Goal: Transaction & Acquisition: Purchase product/service

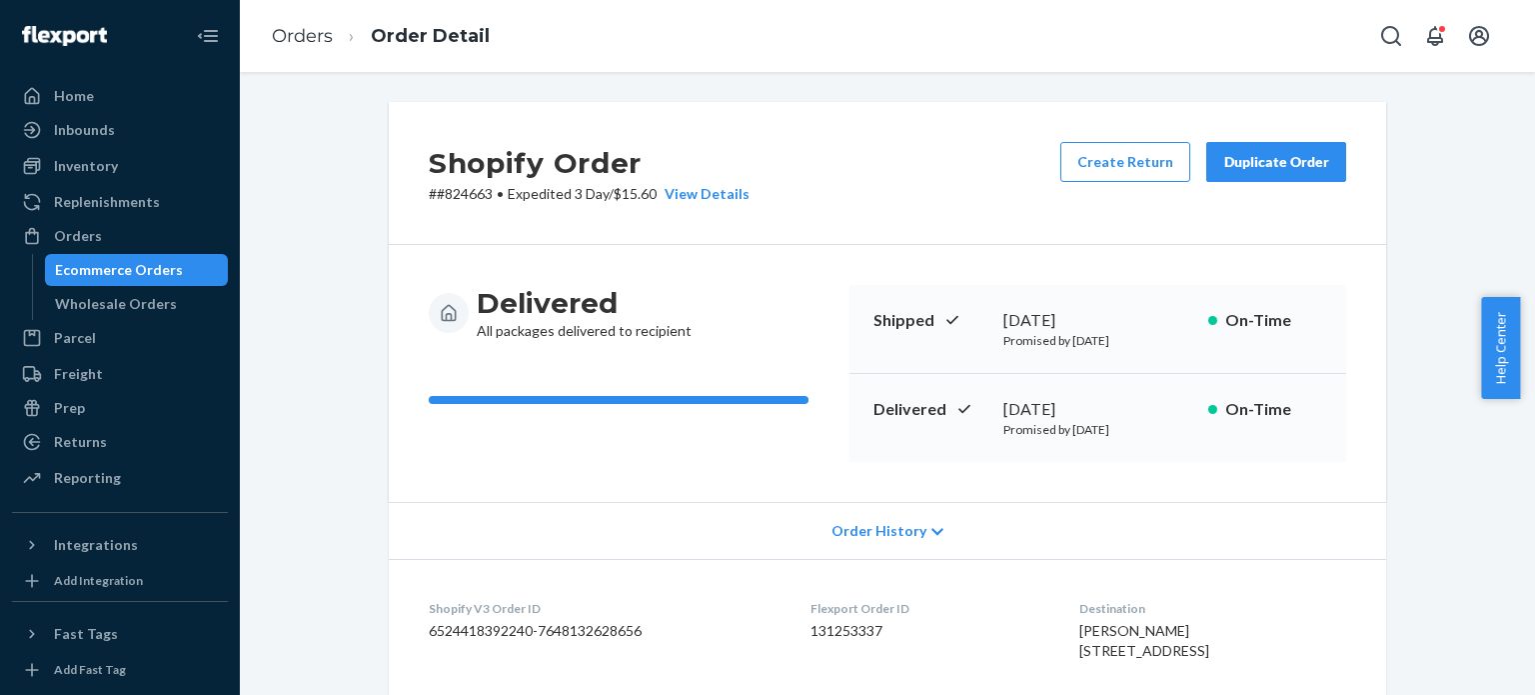
click at [115, 279] on div "Ecommerce Orders" at bounding box center [119, 270] width 128 height 20
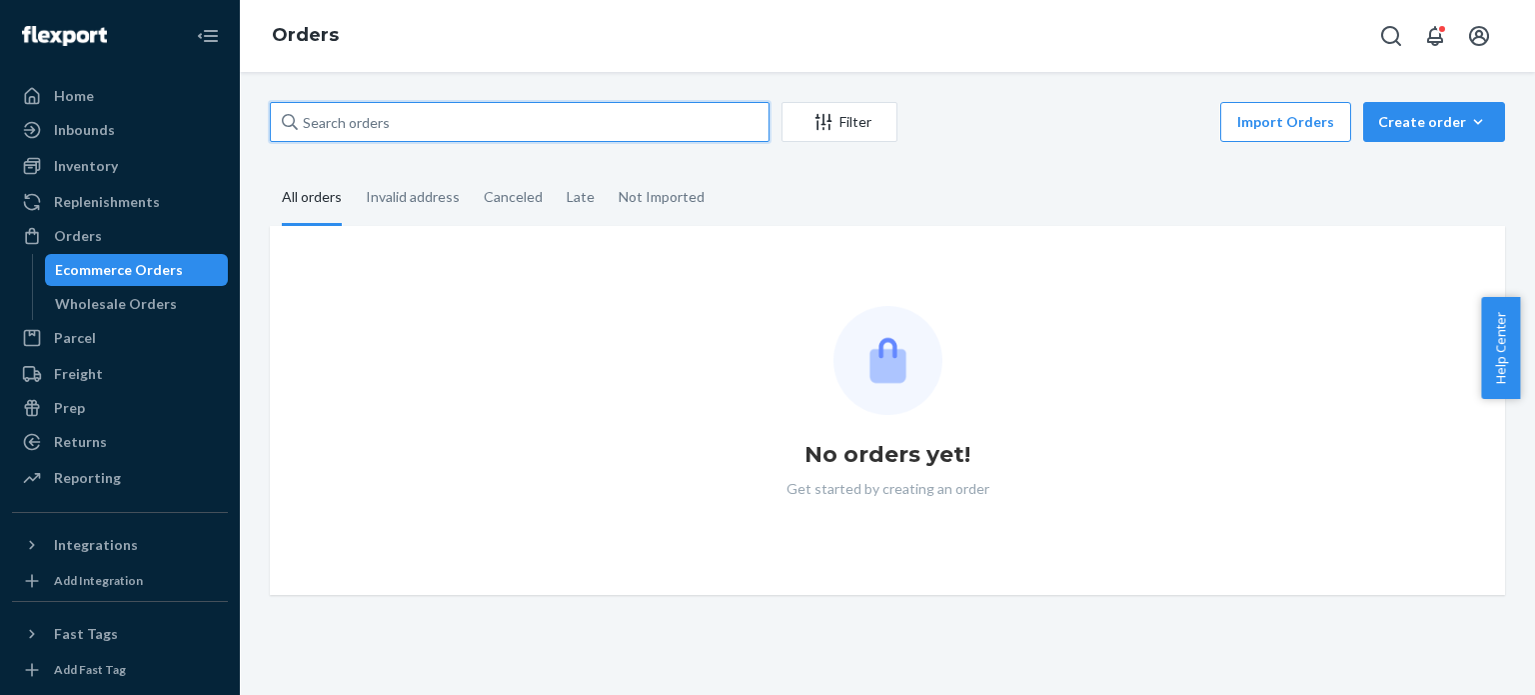
click at [542, 121] on input "text" at bounding box center [520, 122] width 500 height 40
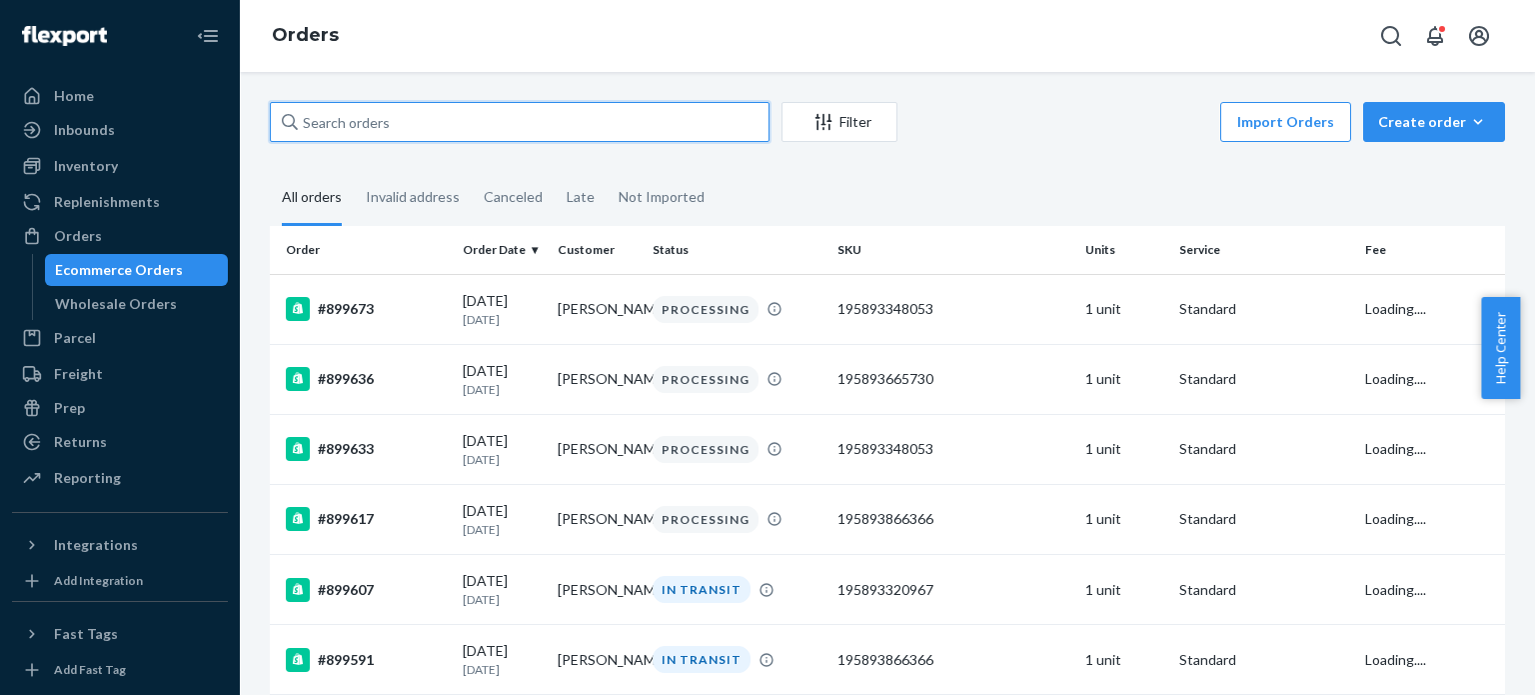
paste input "195893496594"
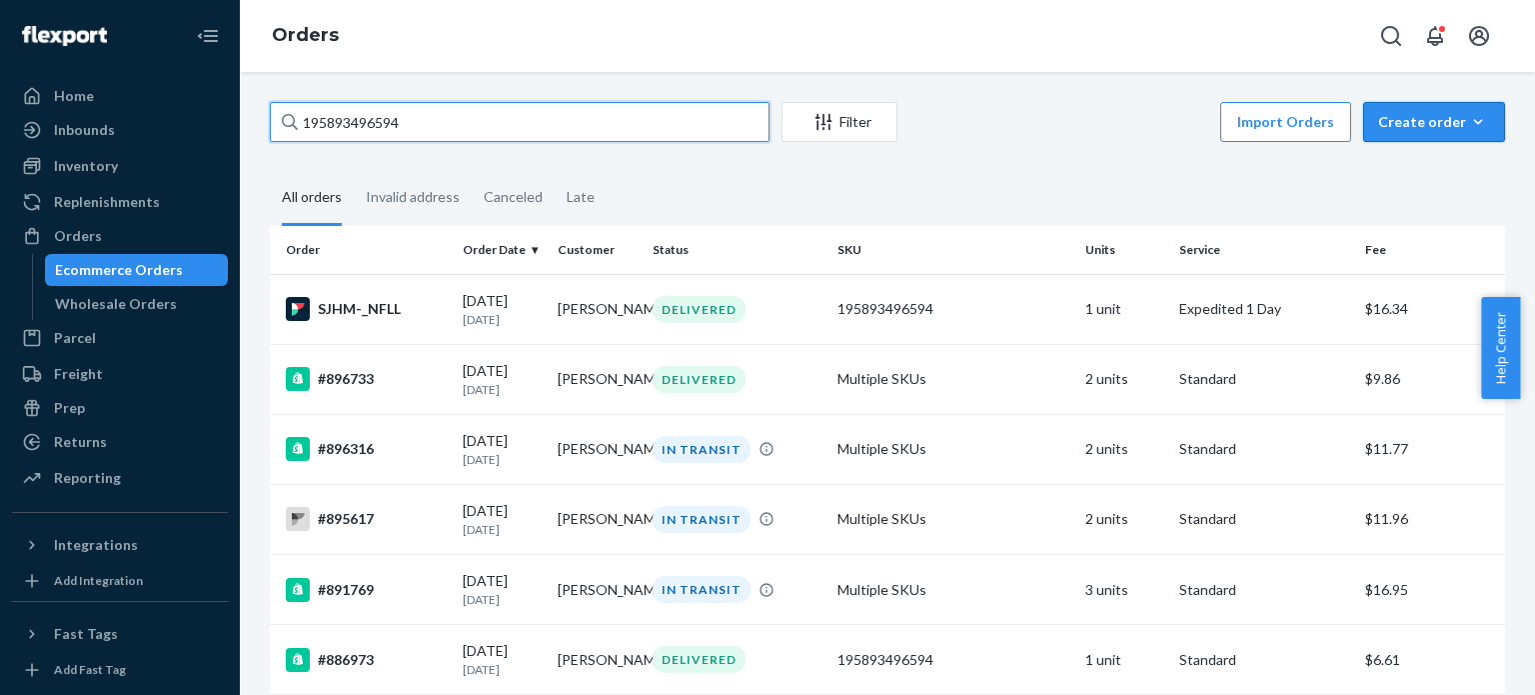
type input "195893496594"
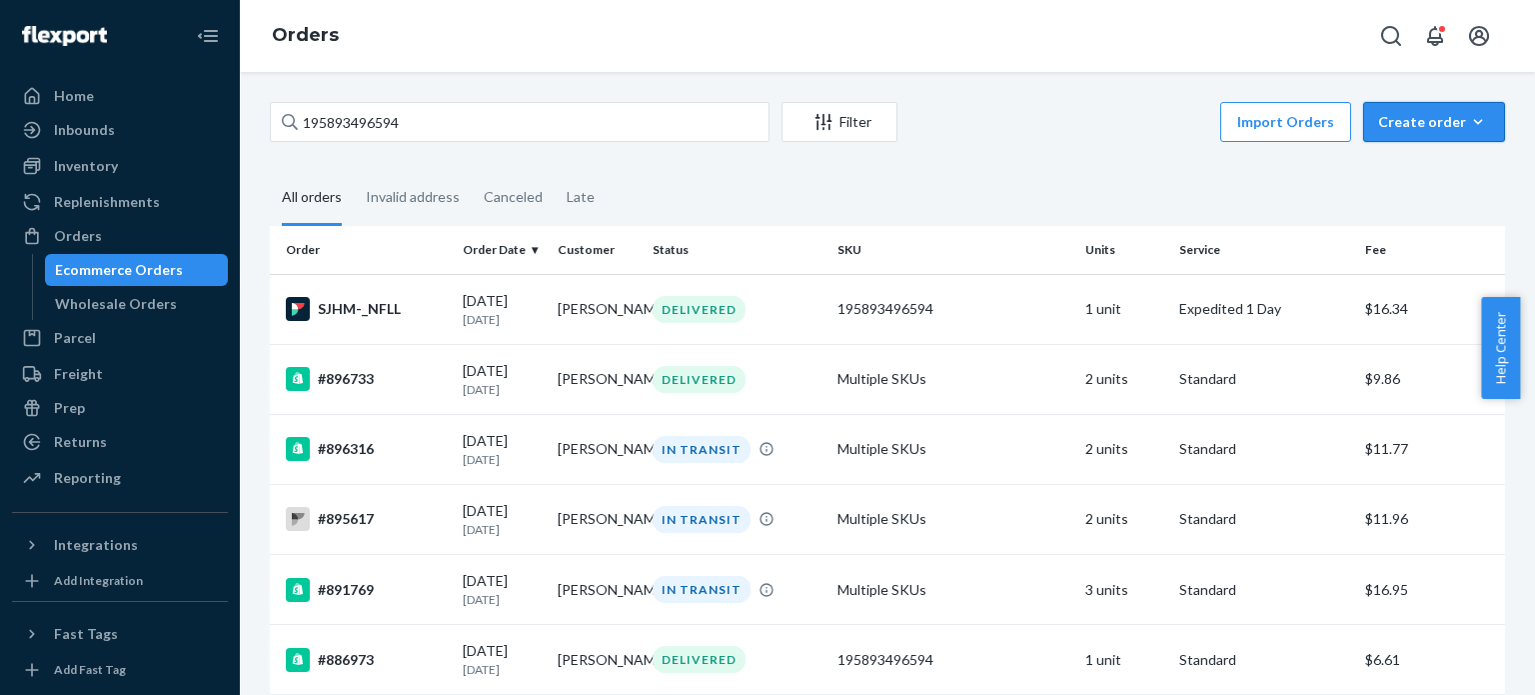
click at [1448, 123] on div "Create order" at bounding box center [1434, 122] width 112 height 20
click at [1403, 176] on span "Ecommerce order" at bounding box center [1446, 170] width 124 height 14
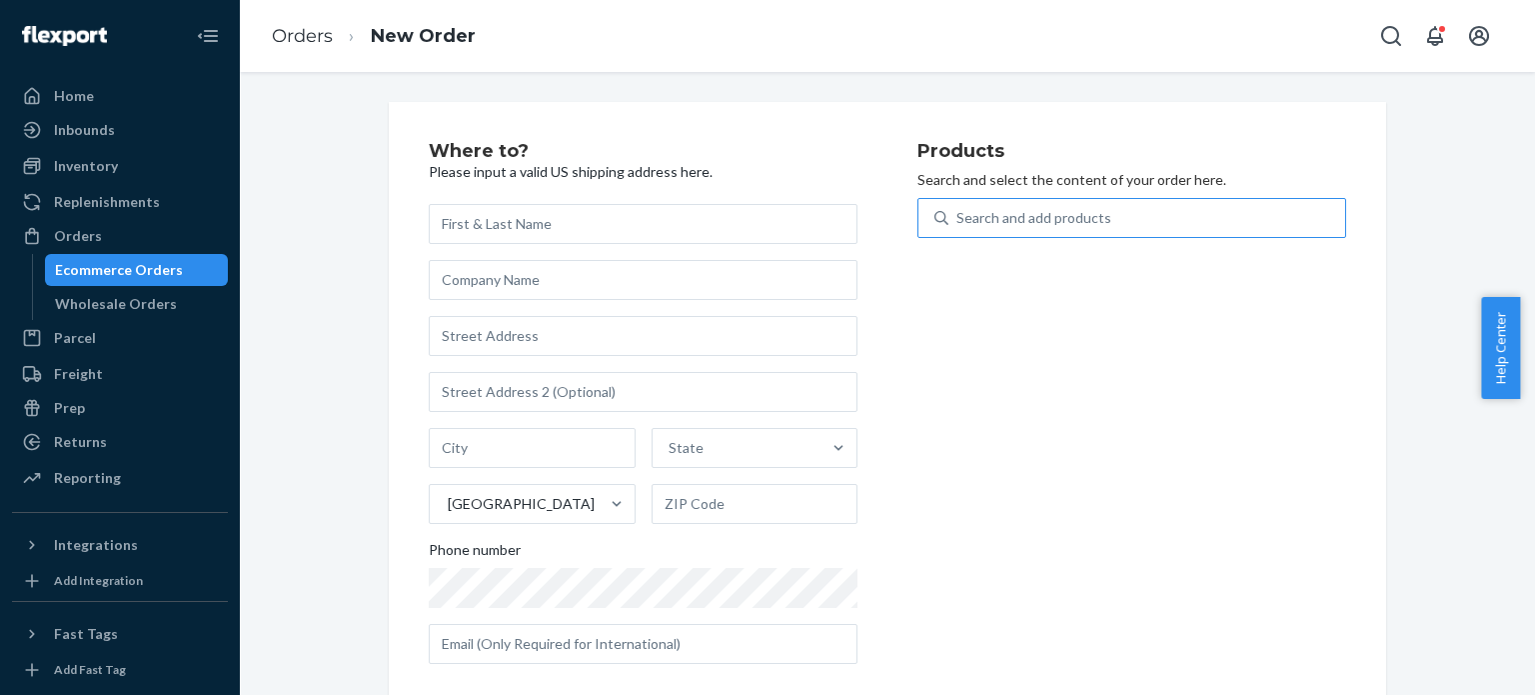
click at [1062, 218] on div "Search and add products" at bounding box center [1034, 218] width 155 height 20
click at [959, 218] on input "Search and add products" at bounding box center [958, 218] width 2 height 20
paste input "195893496594"
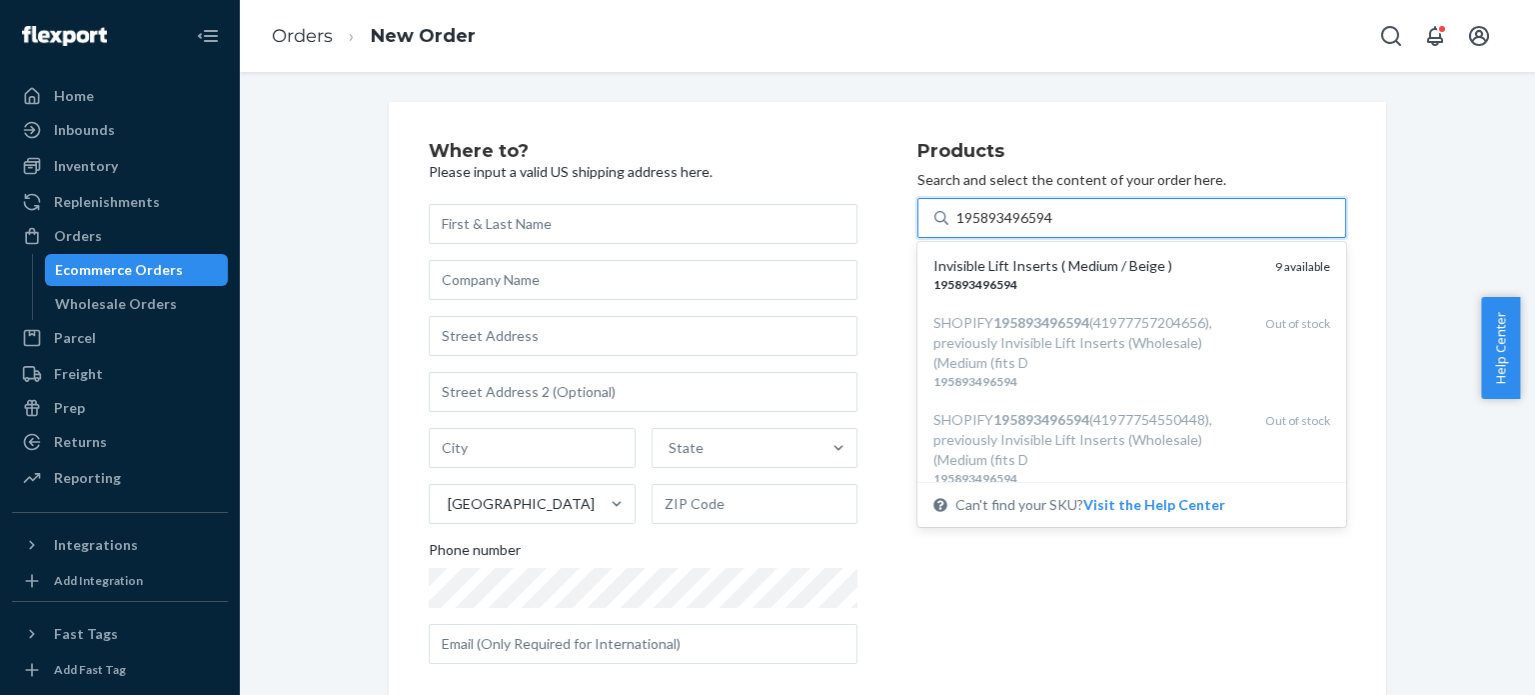
type input "195893496594"
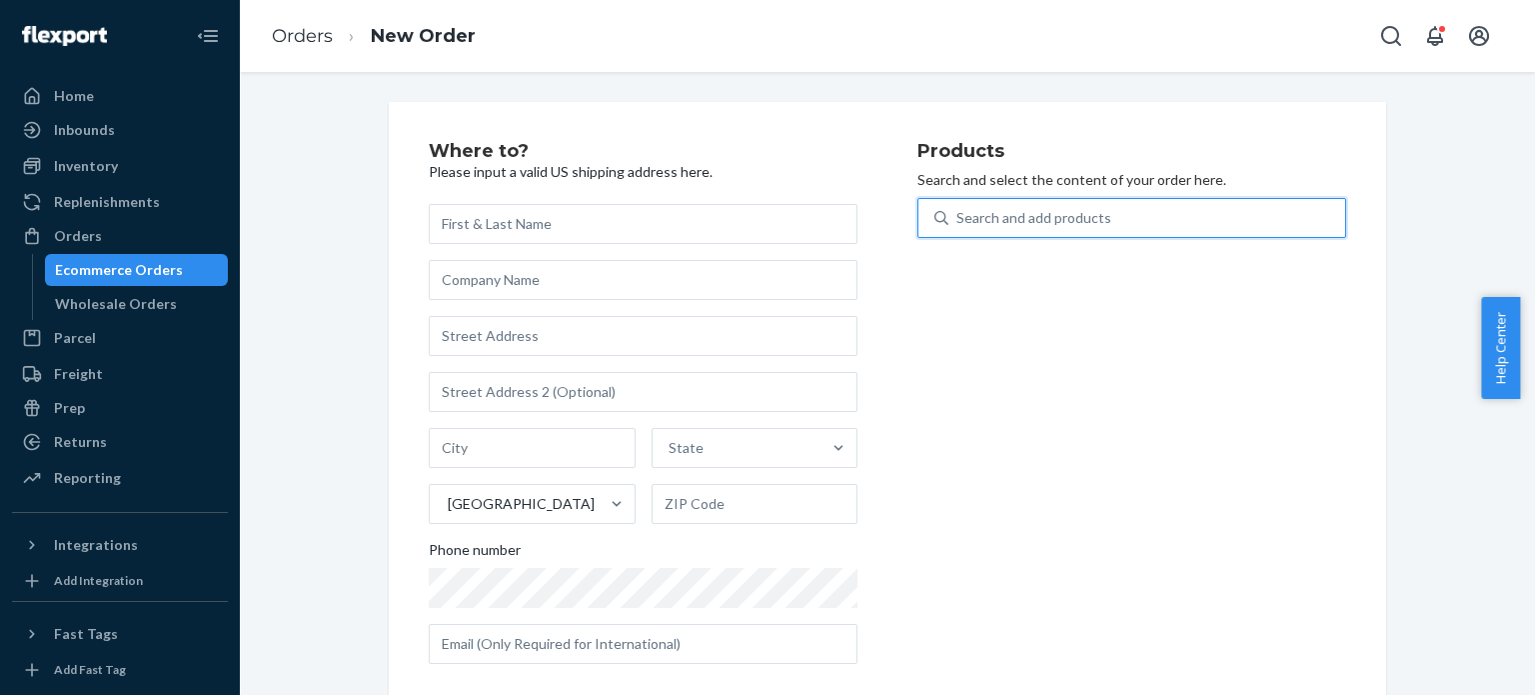
click at [1078, 223] on div "Search and add products" at bounding box center [1034, 218] width 155 height 20
click at [959, 223] on input "0 results available. Use Up and Down to choose options, press Enter to select t…" at bounding box center [958, 218] width 2 height 20
paste input "195893496594"
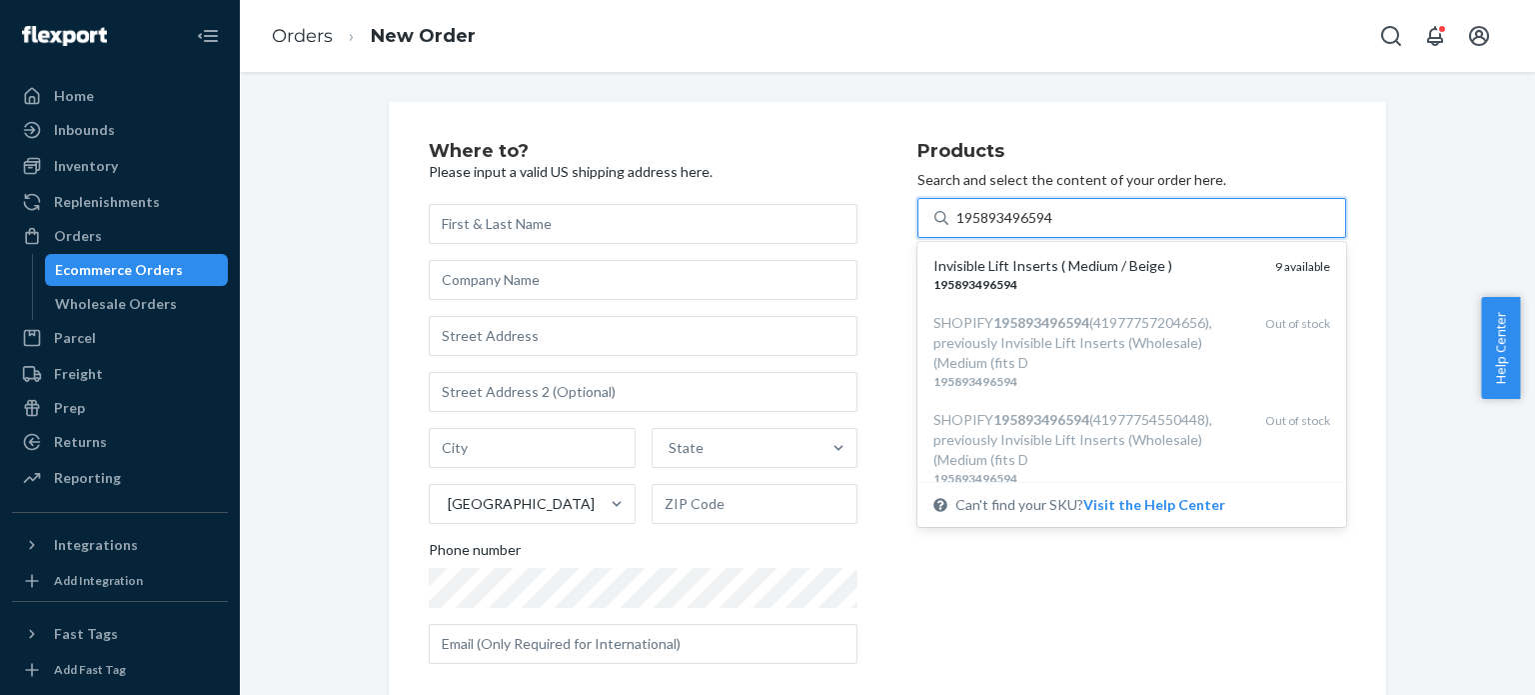
type input "195893496594"
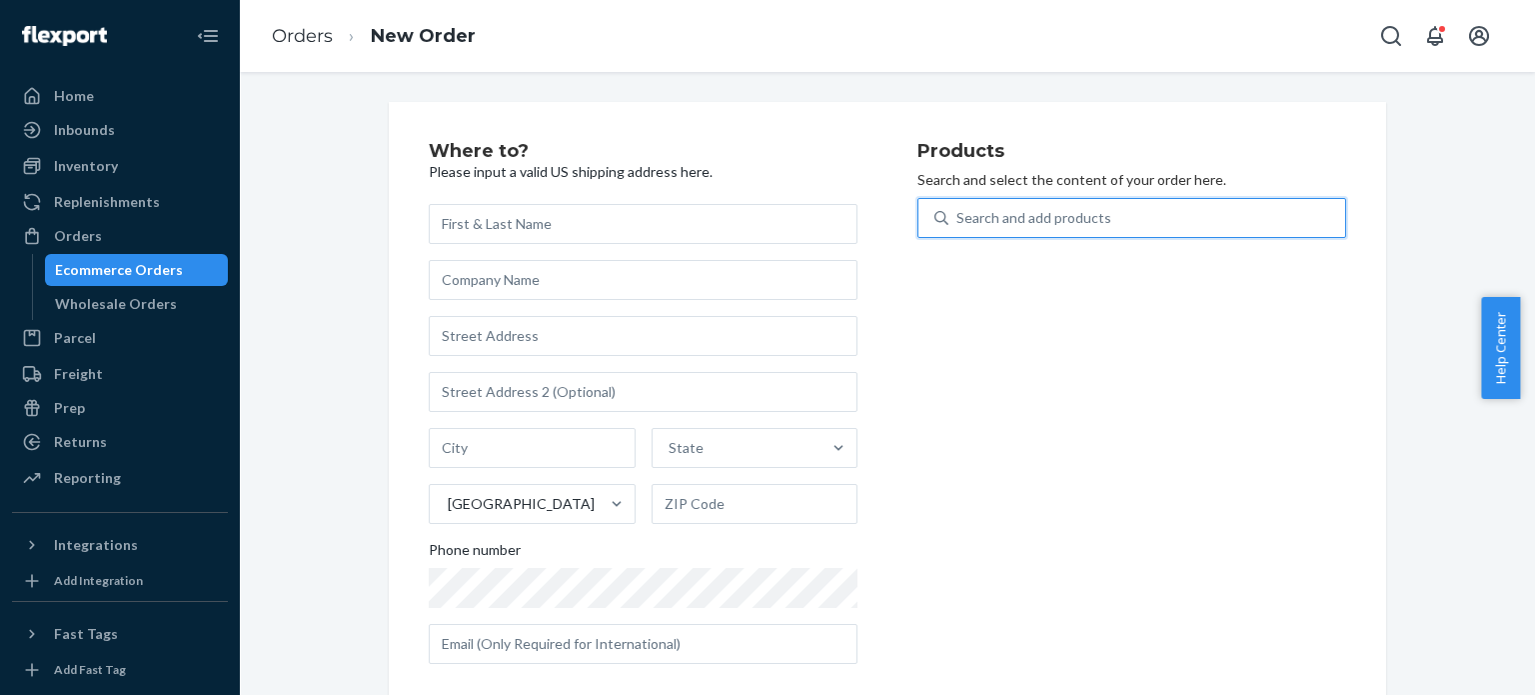
click at [1059, 212] on div "Search and add products" at bounding box center [1034, 218] width 155 height 20
click at [959, 212] on input "0 results available. Select is focused ,type to refine list, press Down to open…" at bounding box center [958, 218] width 2 height 20
paste input "195893496594"
type input "195893496594"
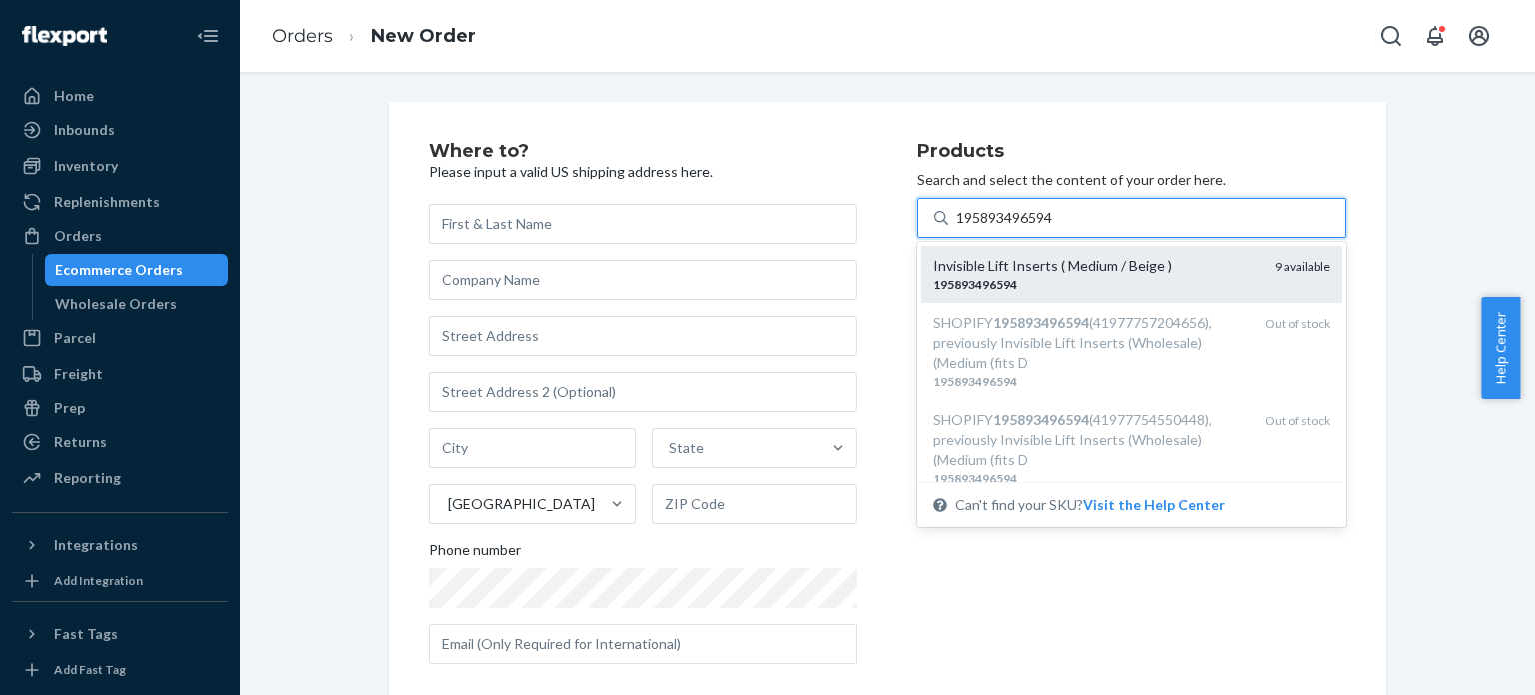
click at [1174, 265] on div "Invisible Lift Inserts ( Medium / Beige )" at bounding box center [1097, 266] width 326 height 20
click at [1055, 228] on input "195893496594" at bounding box center [1006, 218] width 99 height 20
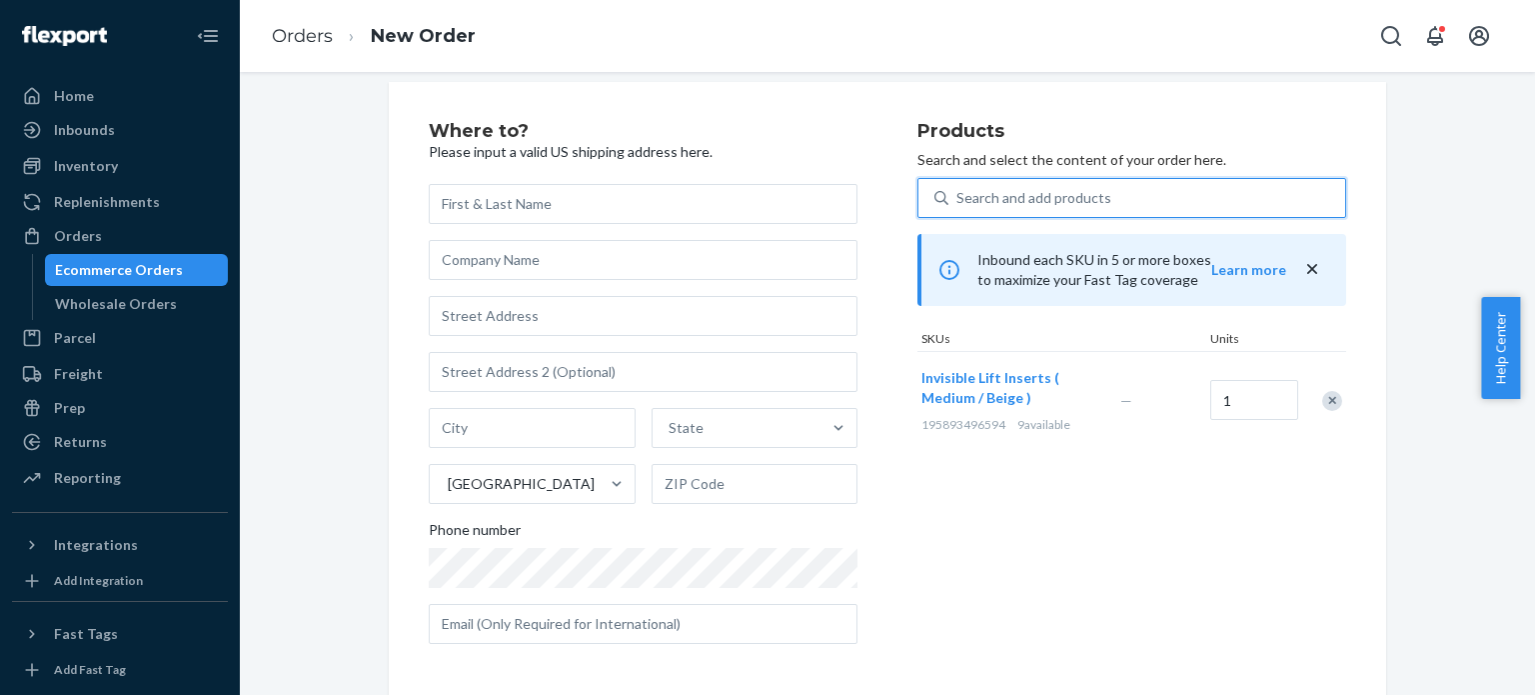
scroll to position [24, 0]
click at [363, 326] on div "Where to? Please input a valid US shipping address here. State United States Ph…" at bounding box center [887, 387] width 1265 height 618
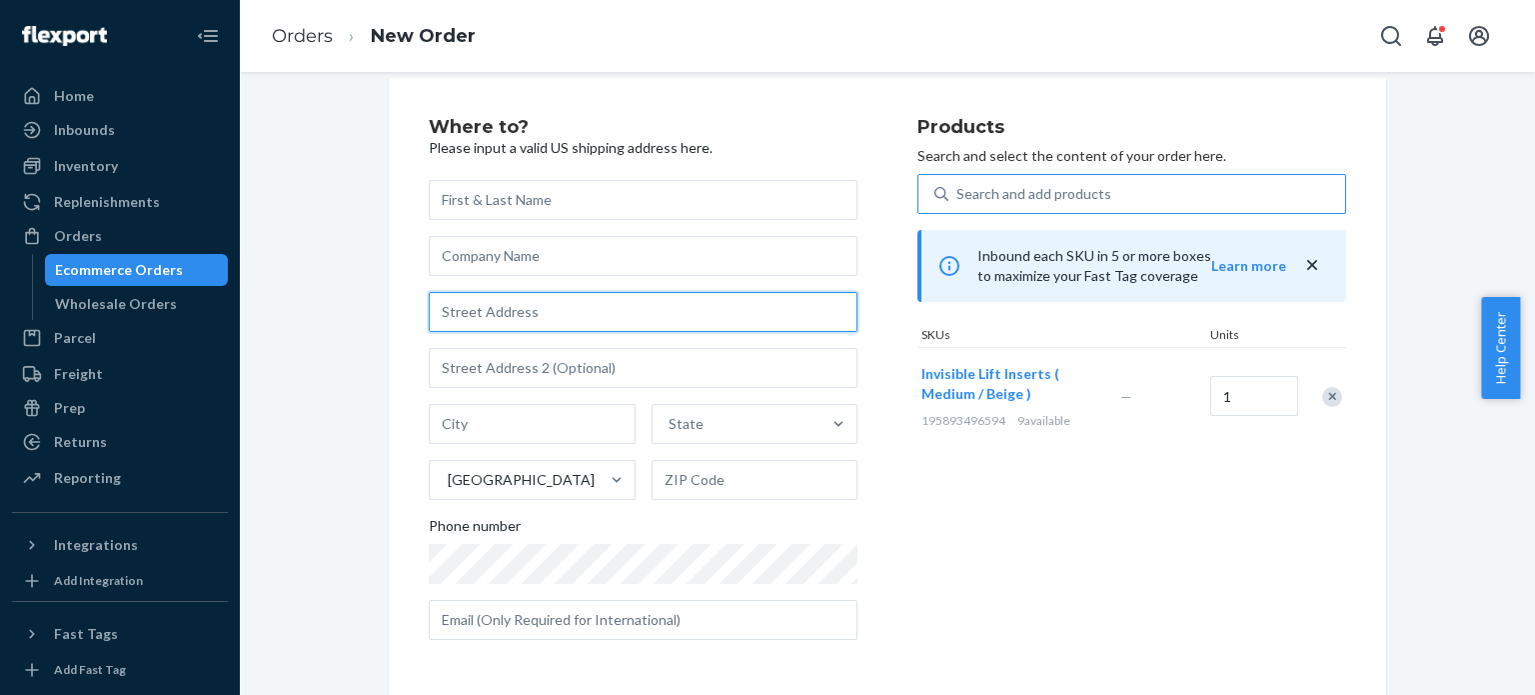
click at [572, 303] on input "text" at bounding box center [643, 312] width 429 height 40
paste input "[STREET_ADDRESS]"
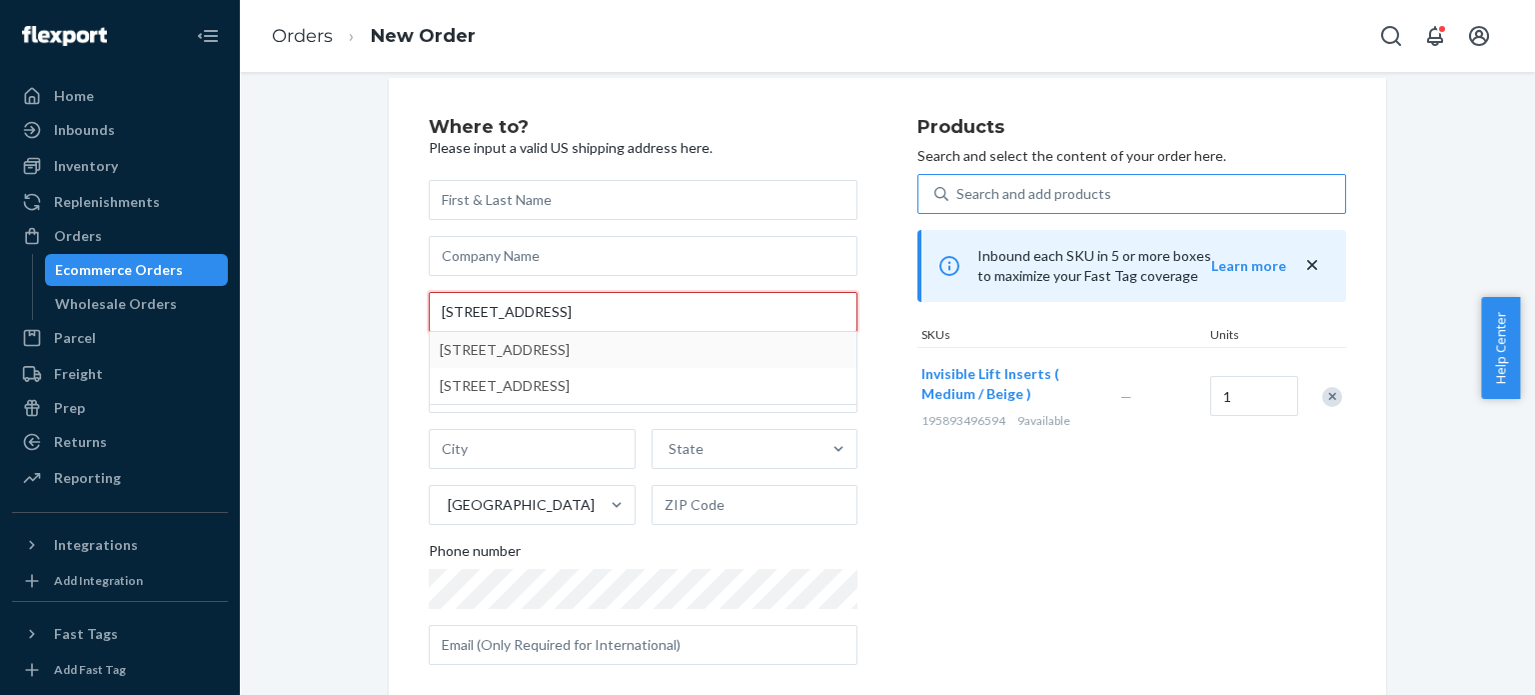
type input "[STREET_ADDRESS]"
type input "[GEOGRAPHIC_DATA]"
type input "06824"
type input "[STREET_ADDRESS]"
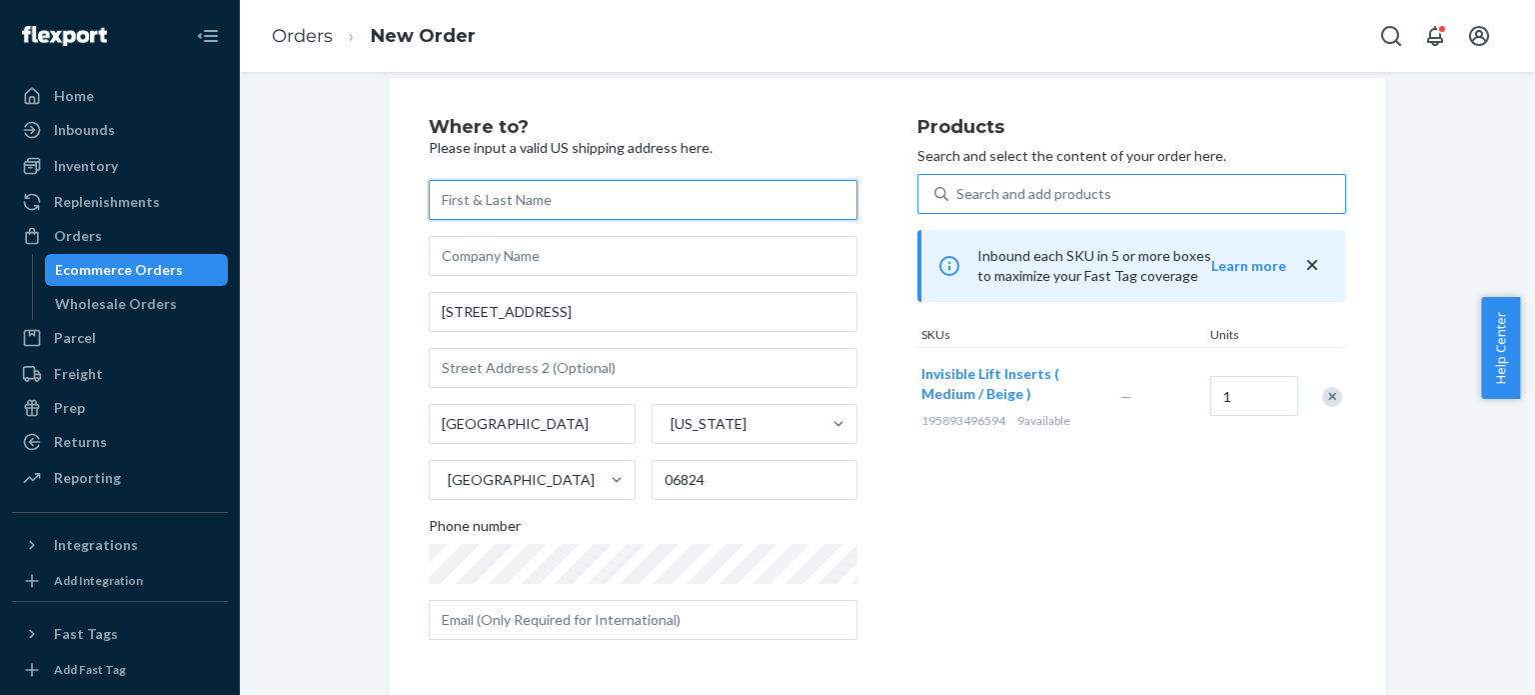
click at [575, 206] on input "text" at bounding box center [643, 200] width 429 height 40
paste input "[PERSON_NAME]"
type input "[PERSON_NAME]"
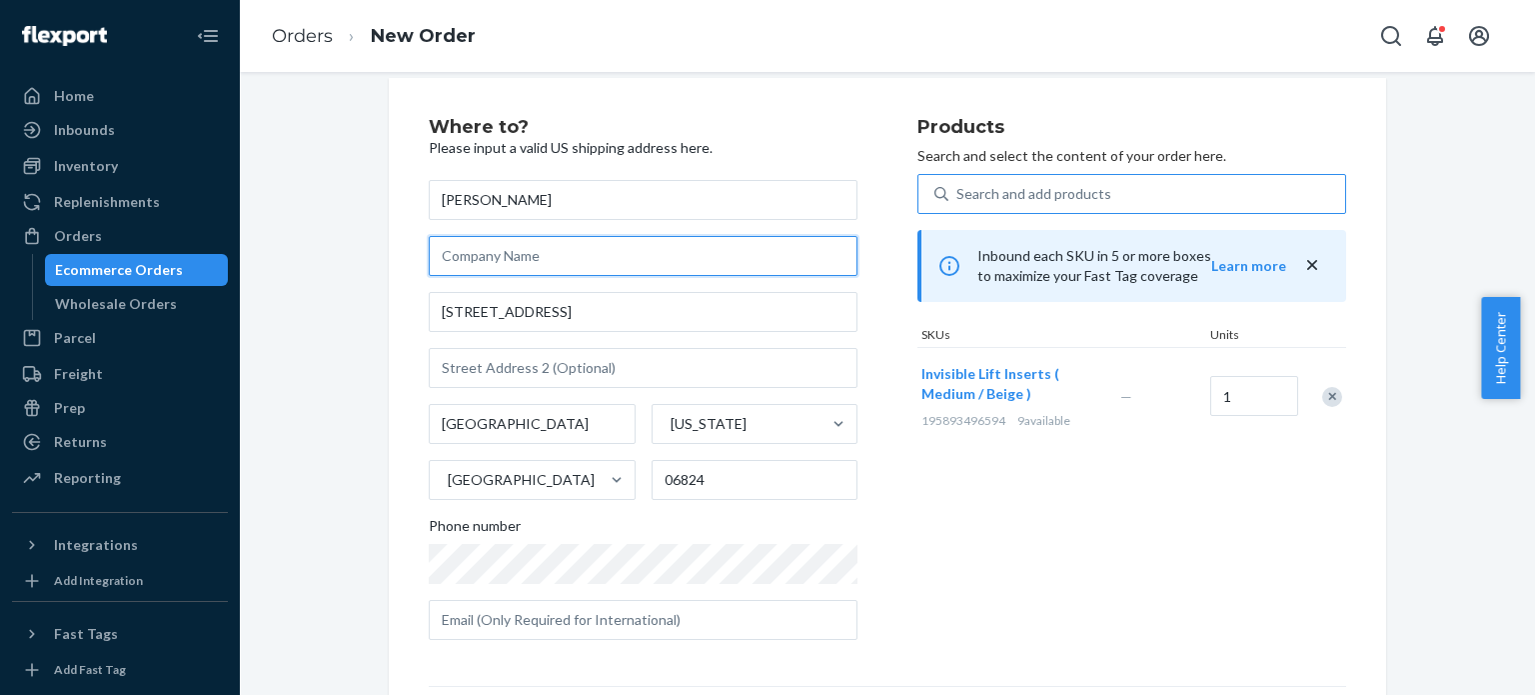
click at [554, 260] on input "text" at bounding box center [643, 256] width 429 height 40
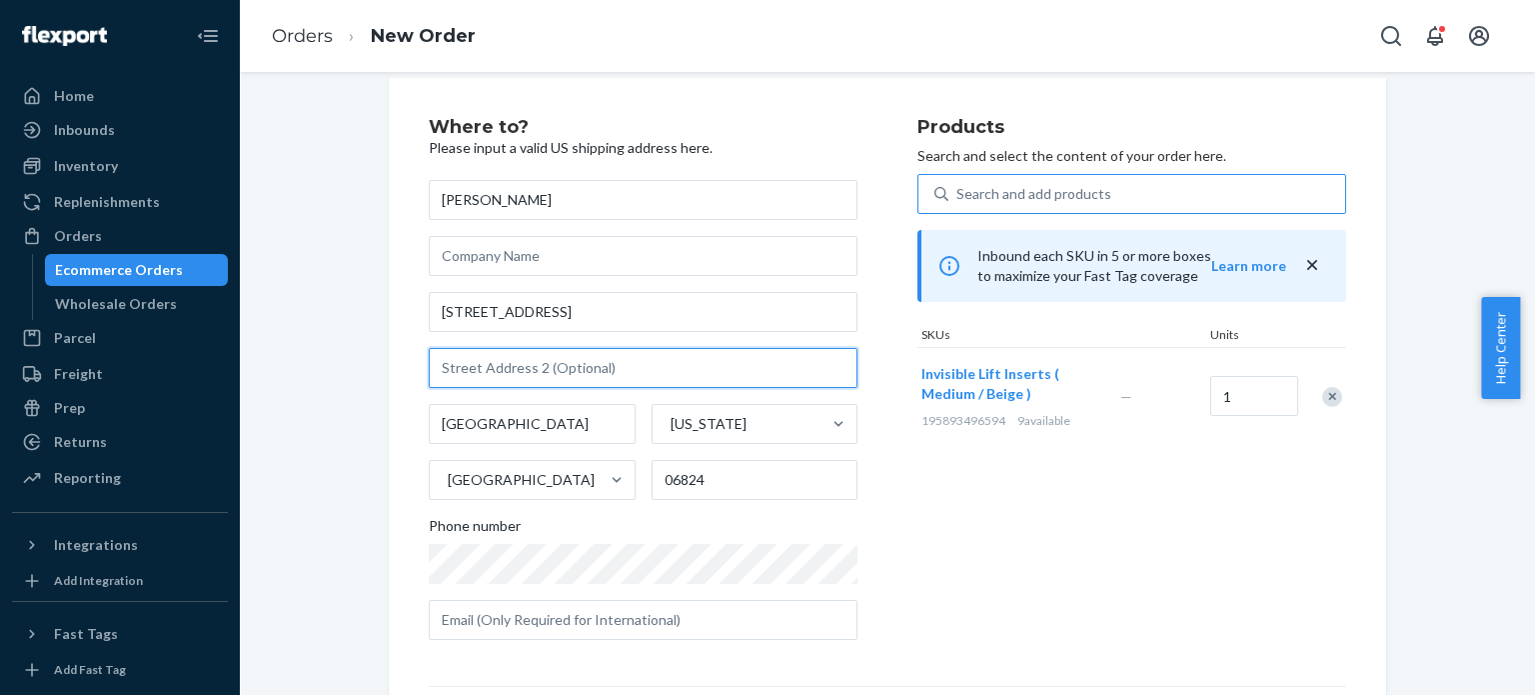
click at [602, 363] on input "text" at bounding box center [643, 368] width 429 height 40
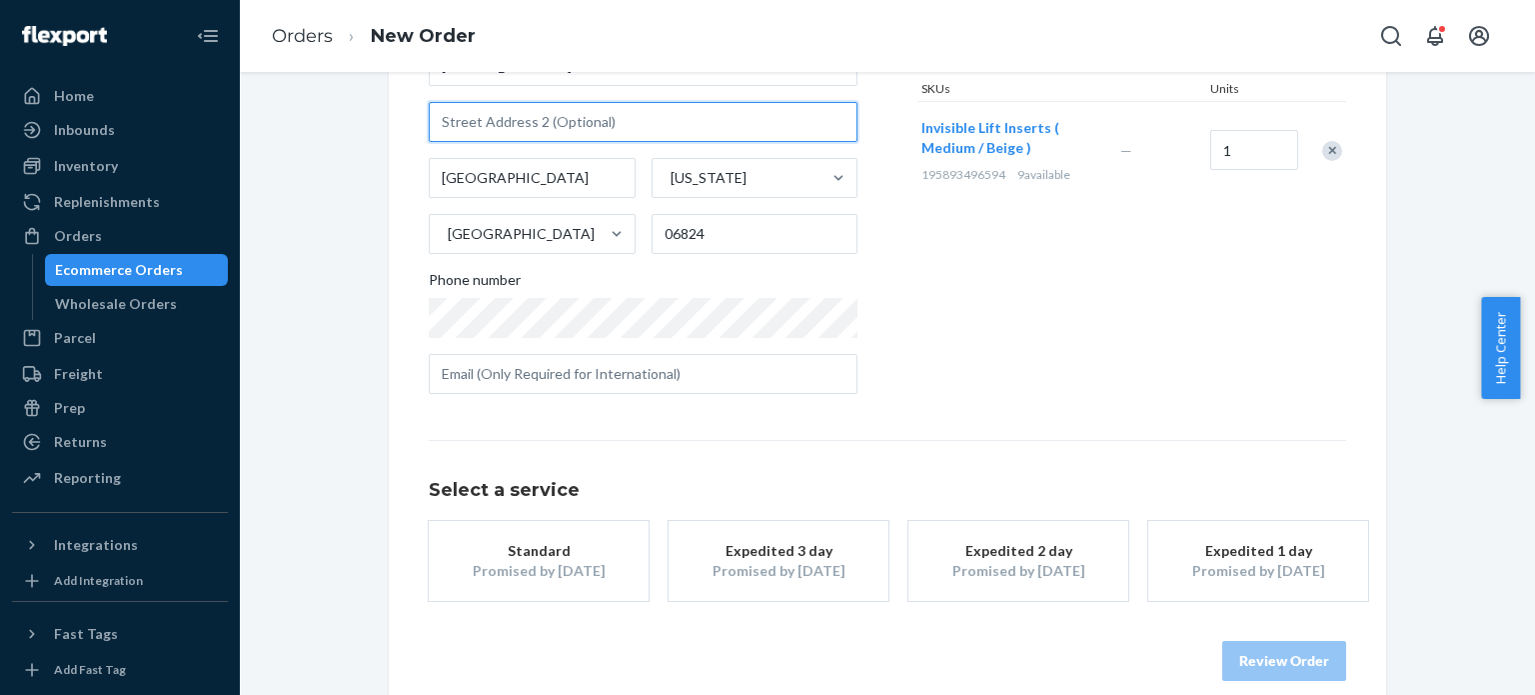
scroll to position [295, 0]
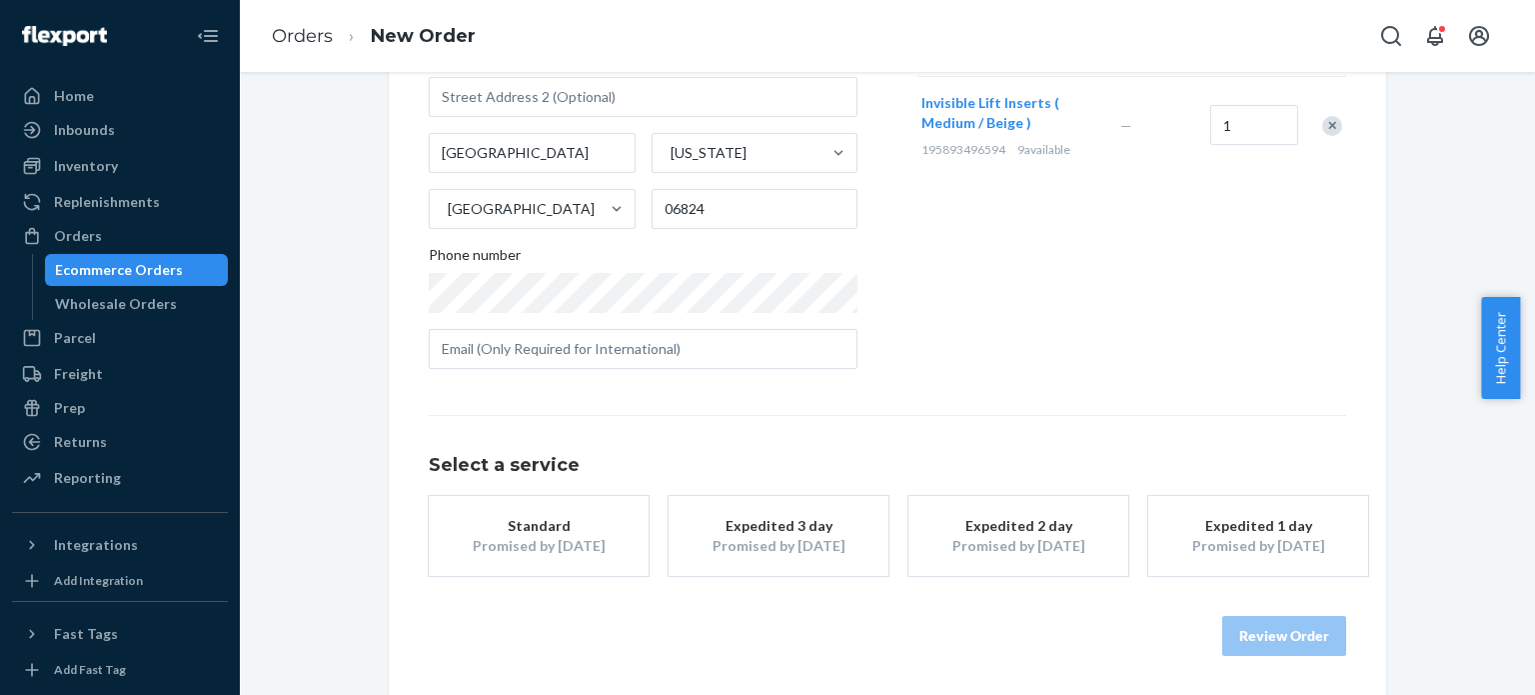
click at [941, 536] on div "Promised by [DATE]" at bounding box center [1019, 546] width 160 height 20
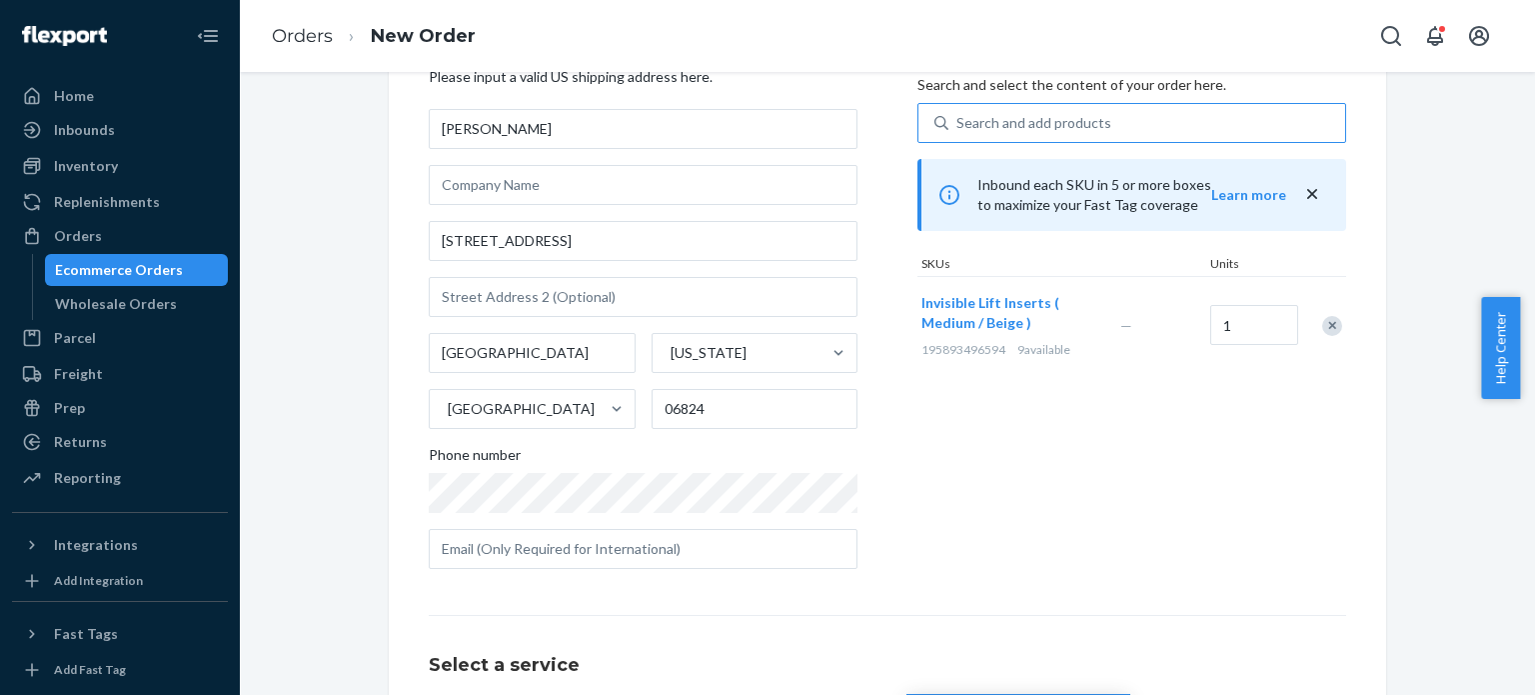
scroll to position [195, 0]
